Goal: Task Accomplishment & Management: Manage account settings

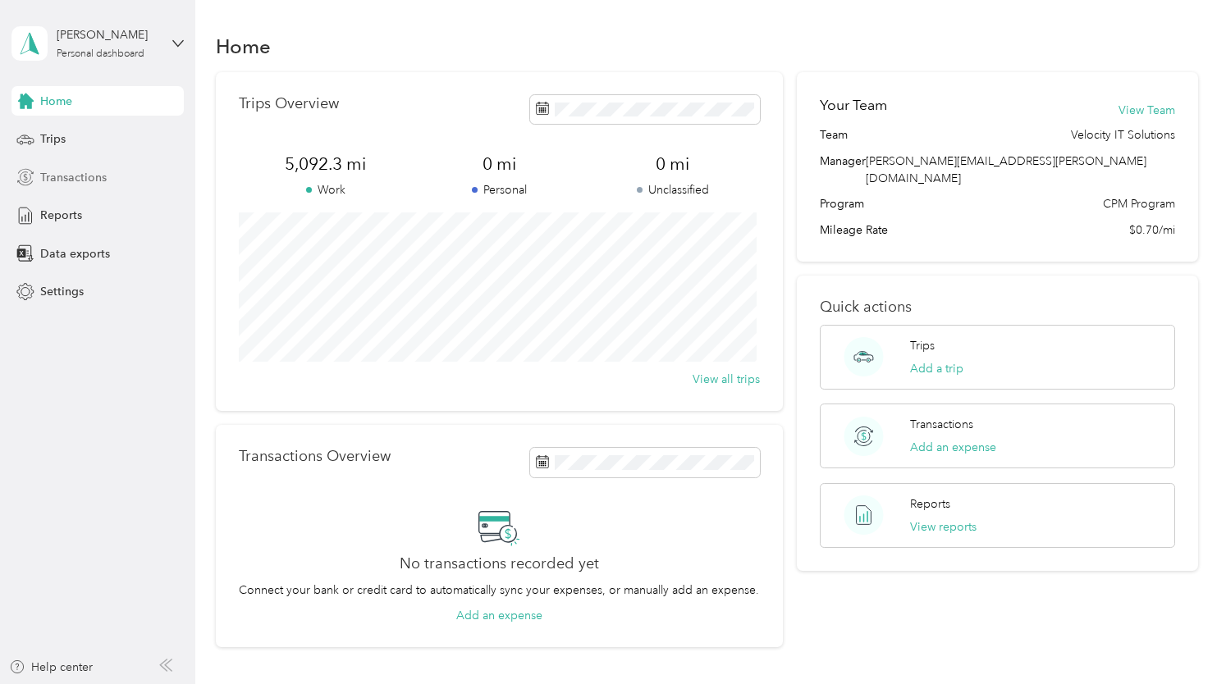
click at [117, 163] on div "Transactions" at bounding box center [97, 177] width 172 height 30
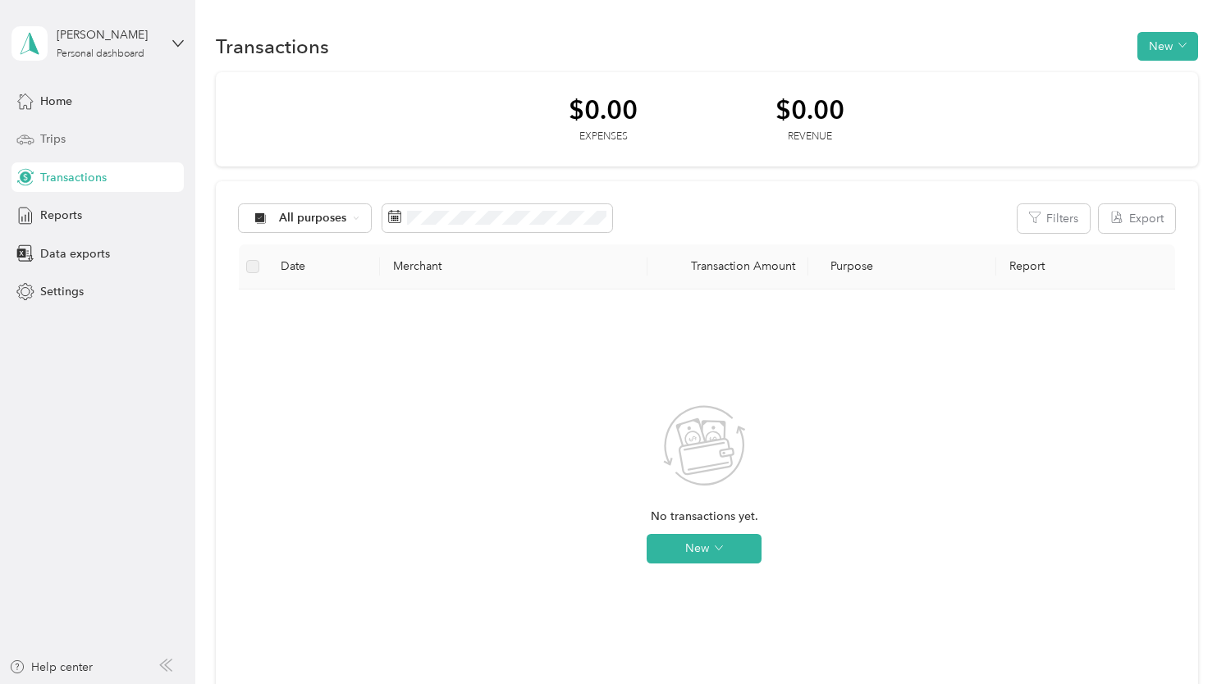
click at [112, 148] on div "Trips" at bounding box center [97, 140] width 172 height 30
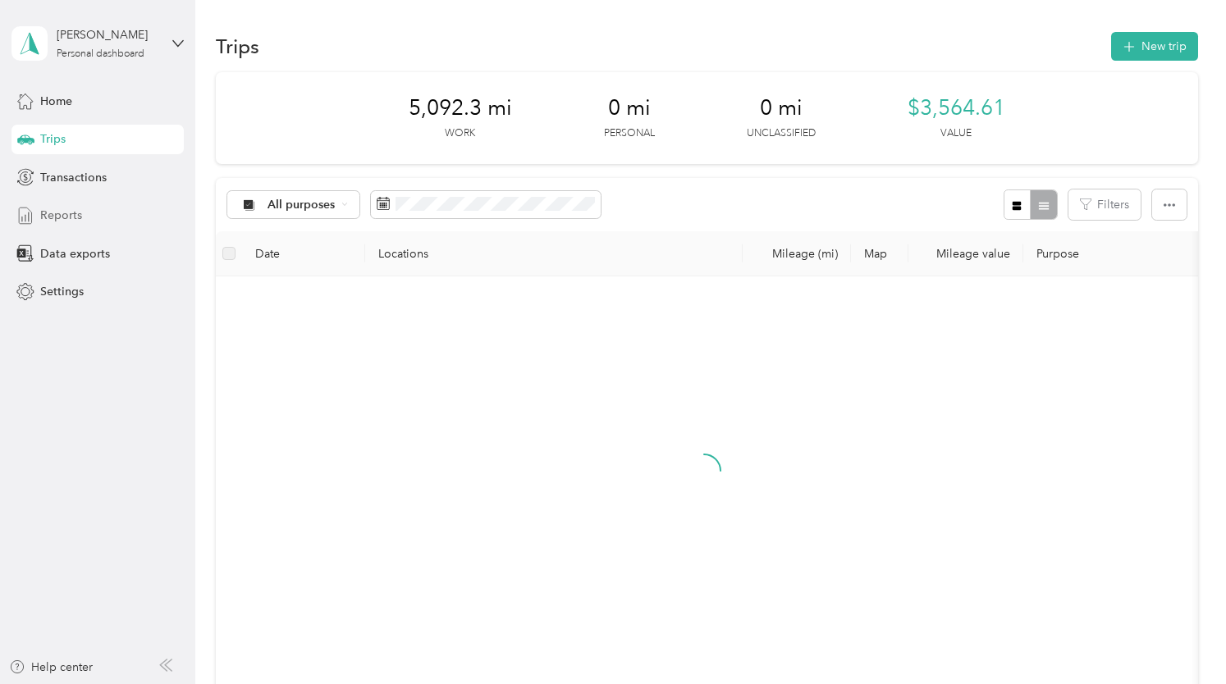
click at [68, 226] on div "Reports" at bounding box center [97, 216] width 172 height 30
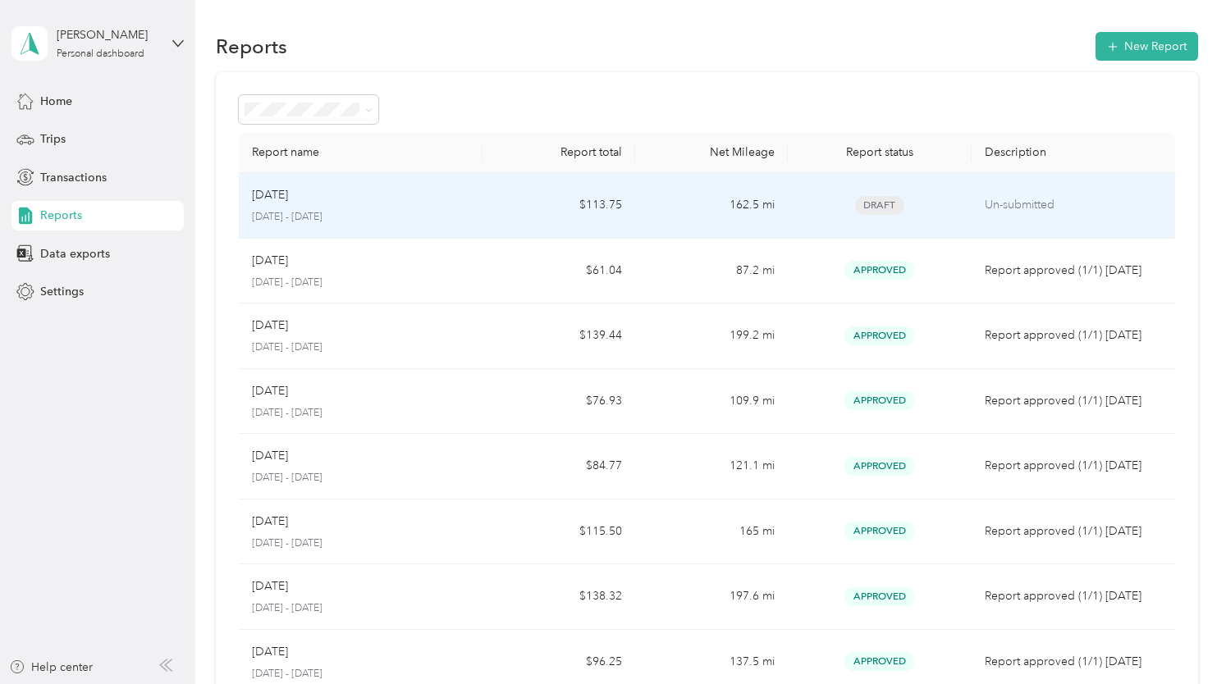
click at [917, 199] on div "Draft" at bounding box center [879, 205] width 157 height 19
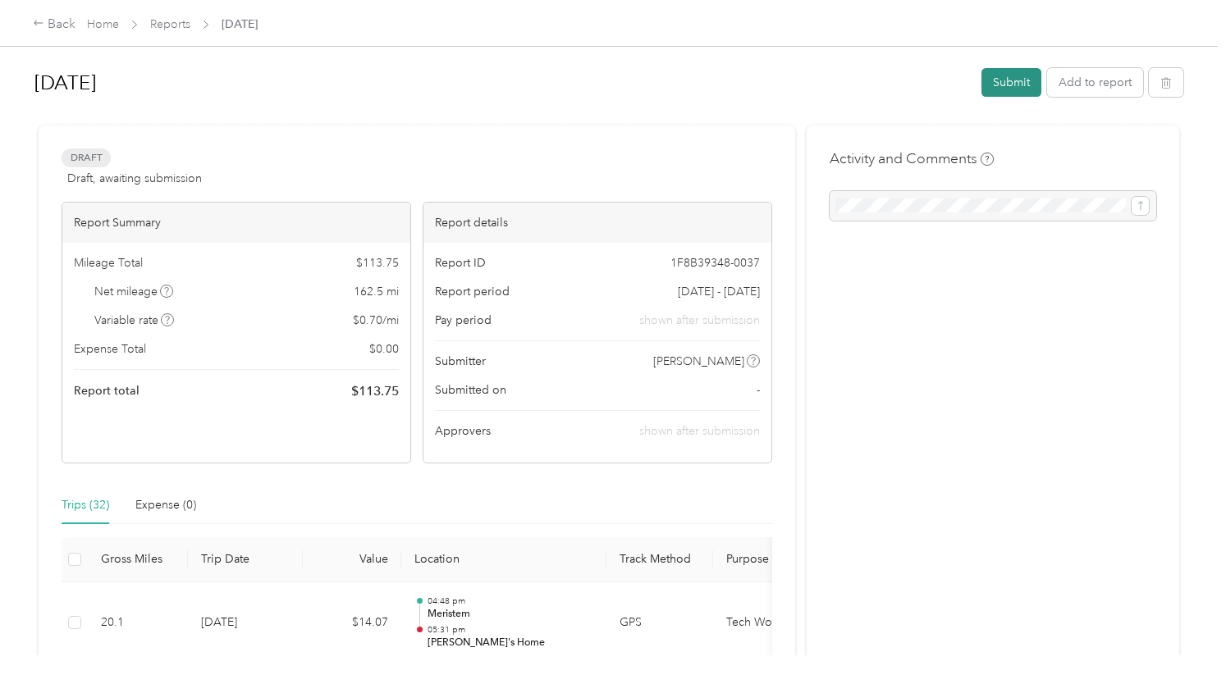
click at [1024, 80] on button "Submit" at bounding box center [1011, 82] width 60 height 29
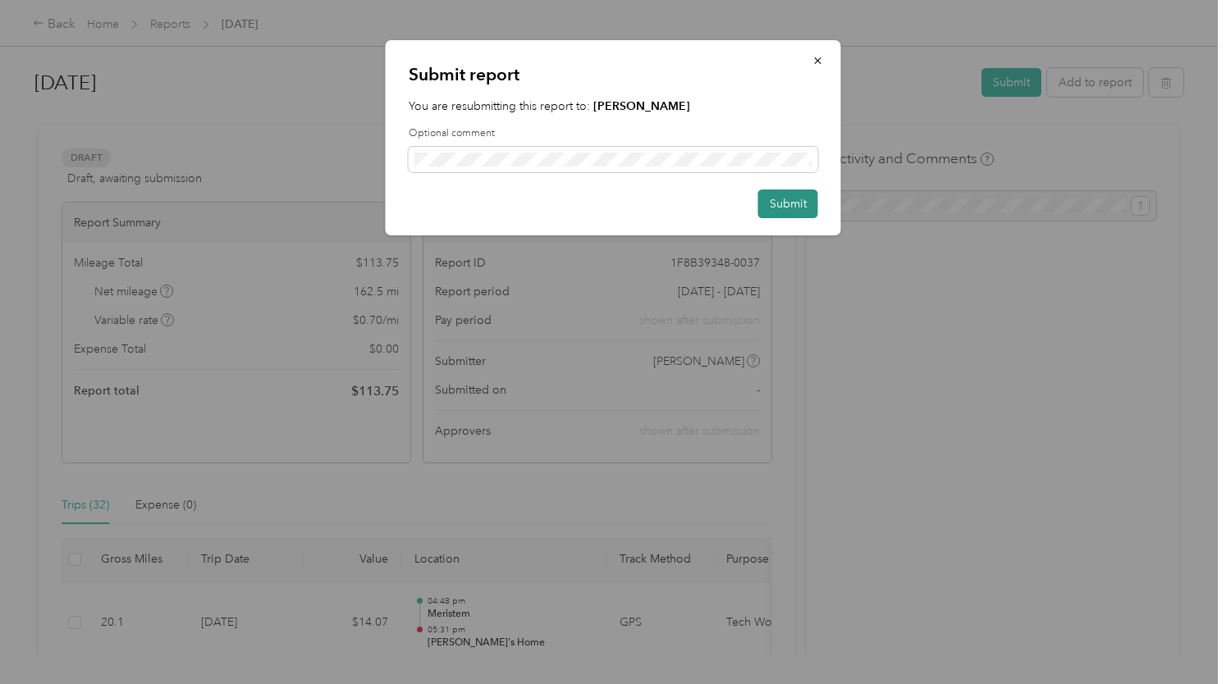
click at [775, 209] on button "Submit" at bounding box center [788, 204] width 60 height 29
